Goal: Communication & Community: Answer question/provide support

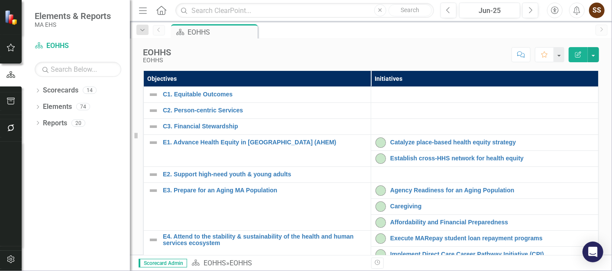
scroll to position [206, 0]
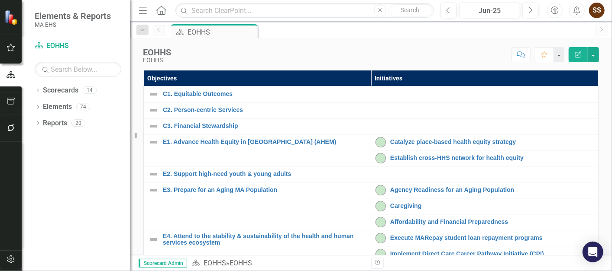
click at [582, 11] on button "Alerts" at bounding box center [577, 11] width 16 height 16
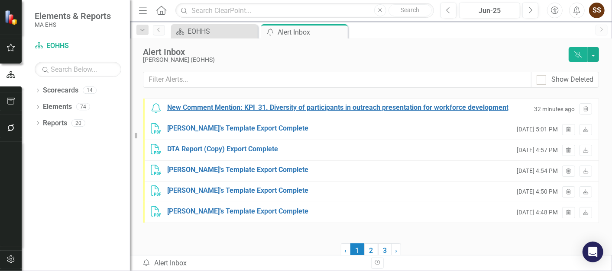
click at [293, 104] on div "New Comment Mention: KPI_31. Diversity of participants in outreach presentation…" at bounding box center [337, 108] width 341 height 10
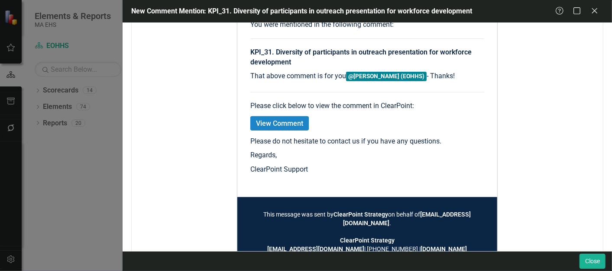
scroll to position [179, 0]
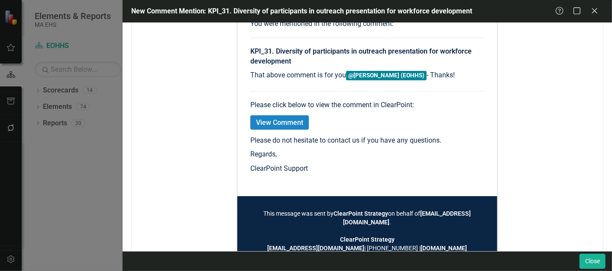
click at [282, 120] on link "View Comment" at bounding box center [279, 123] width 58 height 14
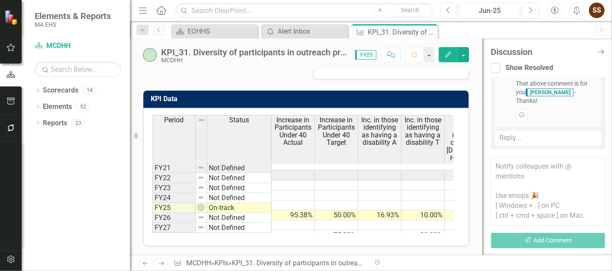
click at [513, 139] on div "Reply..." at bounding box center [548, 138] width 106 height 14
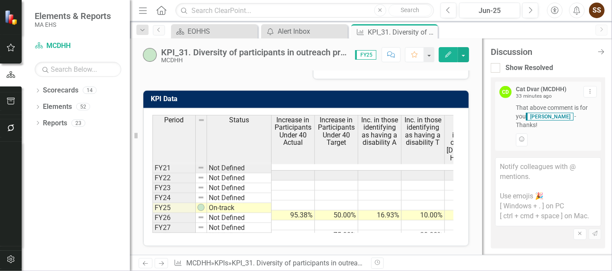
click at [524, 175] on textarea at bounding box center [548, 192] width 106 height 69
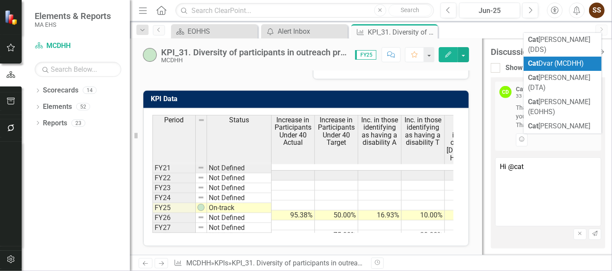
click at [542, 59] on span "Cat Dvar (MCDHH)" at bounding box center [556, 63] width 56 height 8
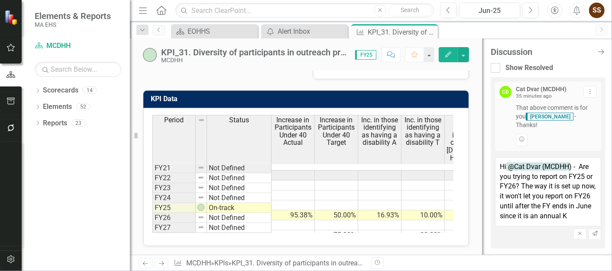
scroll to position [4, 0]
type textarea "Hi @Cat Dvar (MCDHH) - Are you trying to report on FY25 or FY26? The way it is …"
click at [588, 231] on button "Send" at bounding box center [594, 234] width 13 height 11
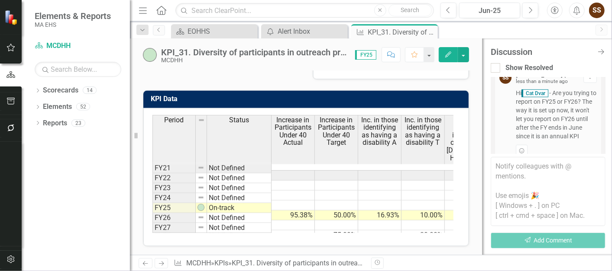
scroll to position [520, 0]
